Goal: Understand process/instructions: Learn about a topic

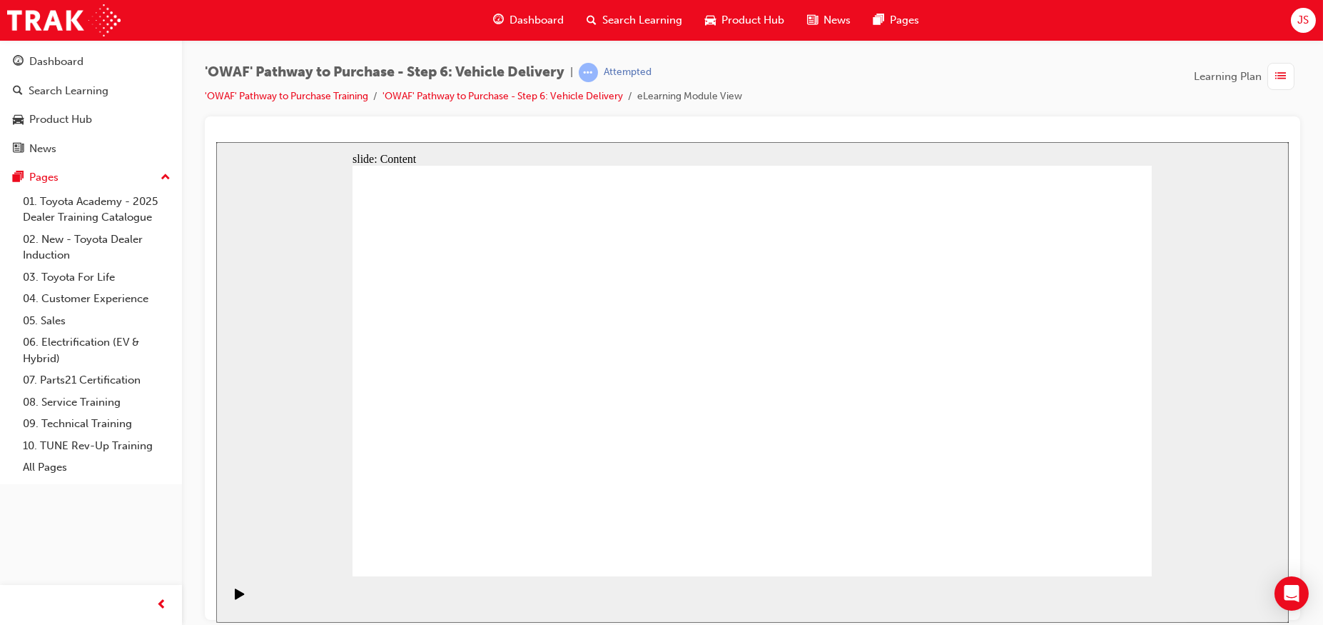
drag, startPoint x: 216, startPoint y: 141, endPoint x: 1054, endPoint y: 540, distance: 928.7
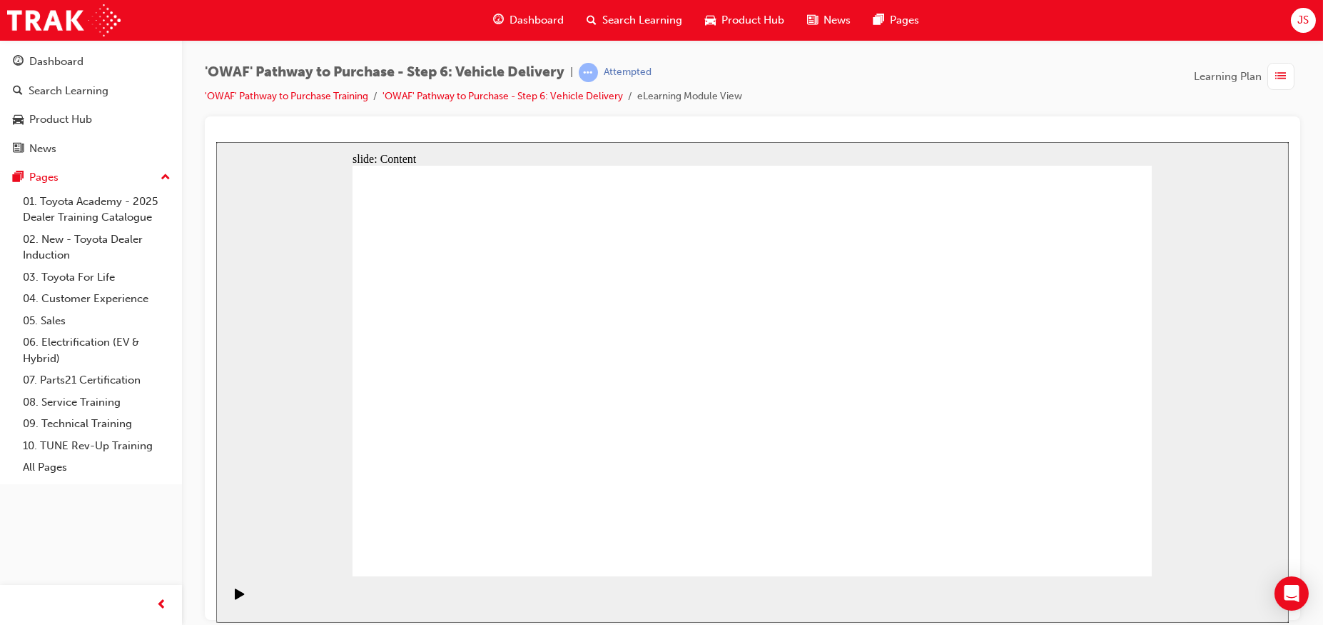
drag, startPoint x: 1066, startPoint y: 559, endPoint x: 1079, endPoint y: 550, distance: 16.0
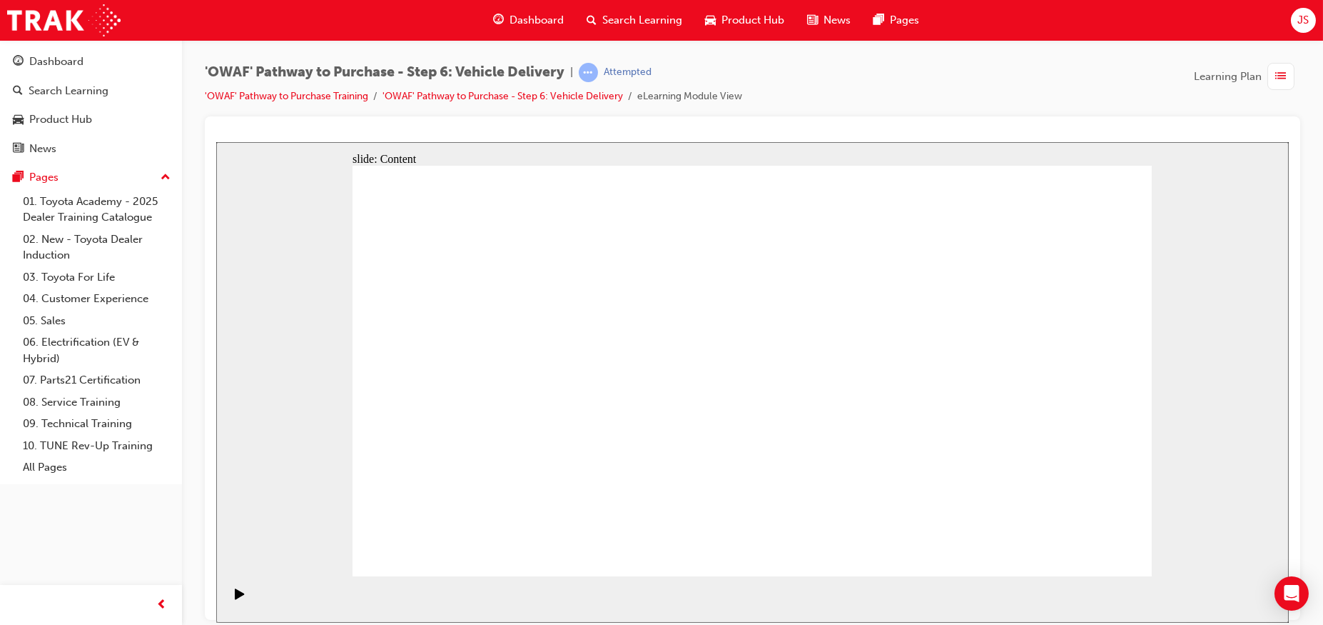
drag, startPoint x: 1056, startPoint y: 542, endPoint x: 1072, endPoint y: 548, distance: 17.6
